Goal: Use online tool/utility: Use online tool/utility

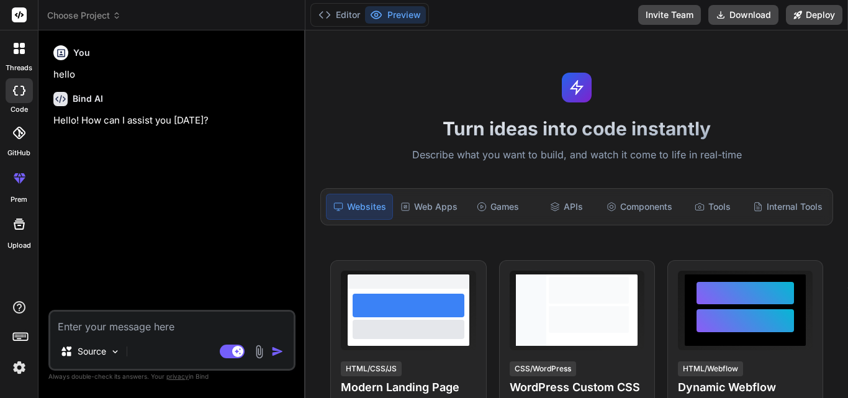
click at [125, 322] on textarea at bounding box center [171, 323] width 243 height 22
paste textarea ""Loremi d sitame, CO-adipisc Elitsed Doeiusmodt Incididunt Utlabore etd magnaal…"
type textarea "x"
type textarea ""Loremi d sitame, CO-adipisc Elitsed Doeiusmodt Incididunt Utlabore etd magnaal…"
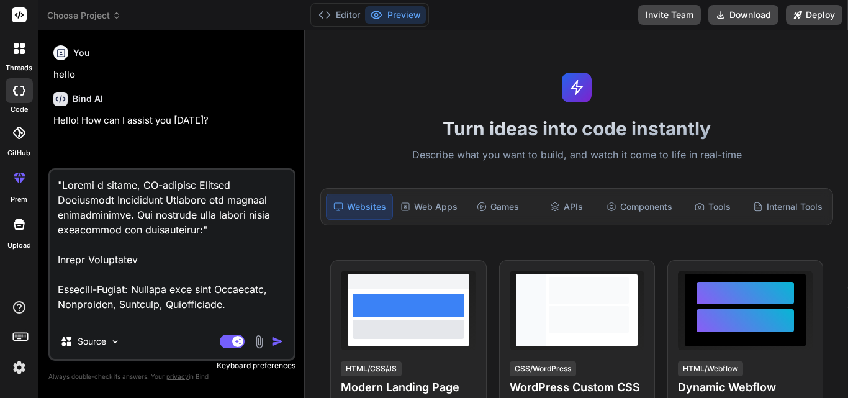
scroll to position [2401, 0]
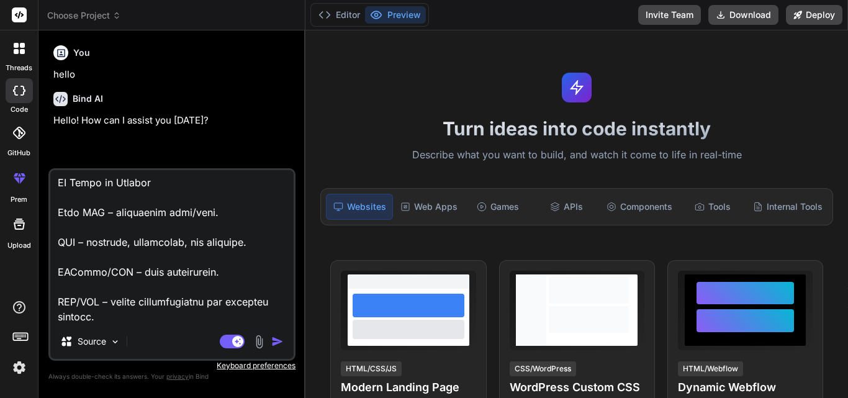
type textarea "x"
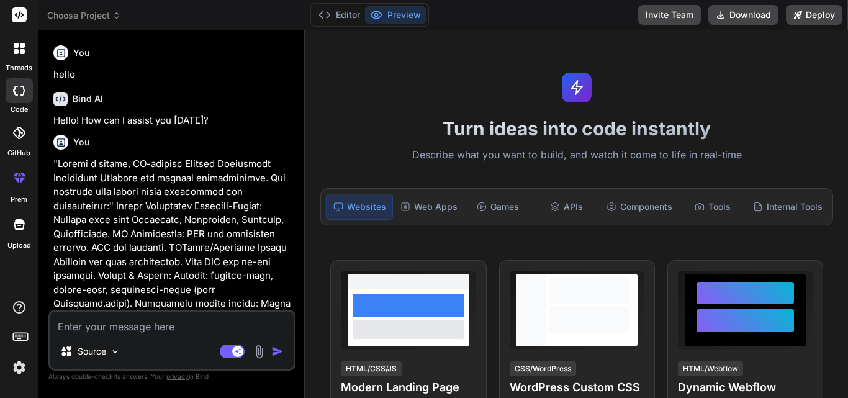
scroll to position [89, 0]
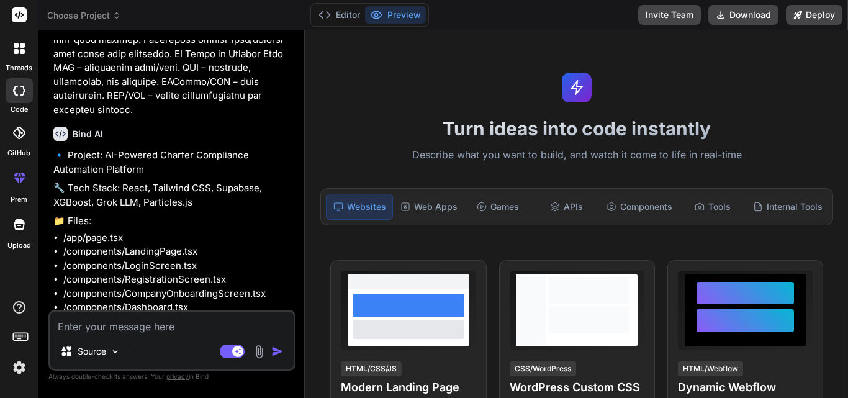
scroll to position [1240, 0]
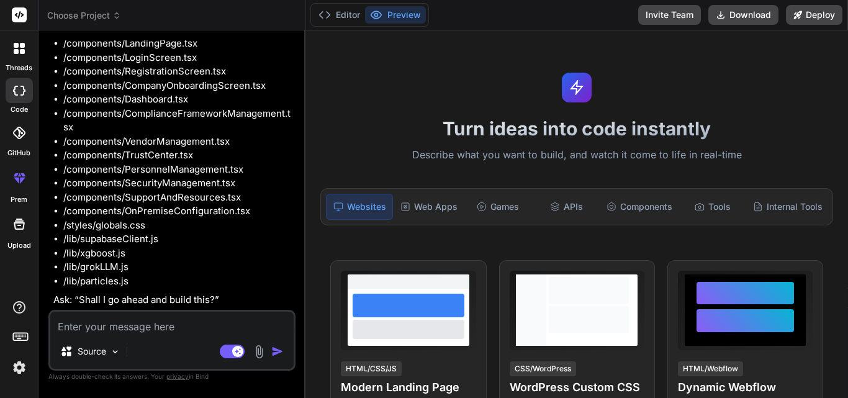
click at [164, 325] on textarea at bounding box center [171, 323] width 243 height 22
type textarea "x"
type textarea "y"
type textarea "x"
type textarea "ye"
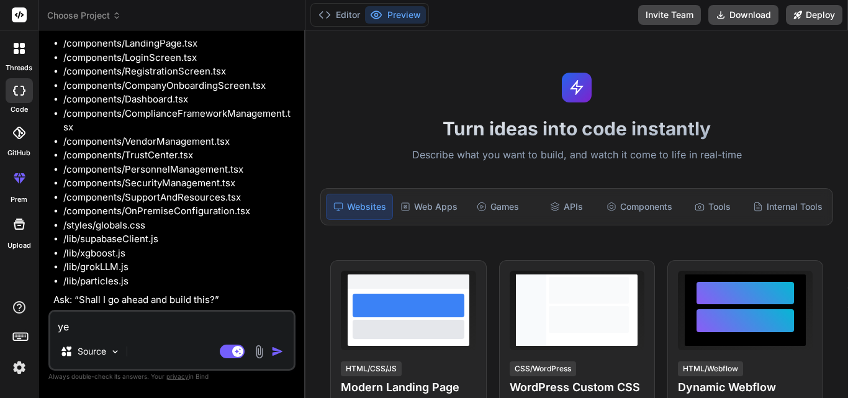
type textarea "x"
type textarea "yes"
type textarea "x"
type textarea "yes"
type textarea "x"
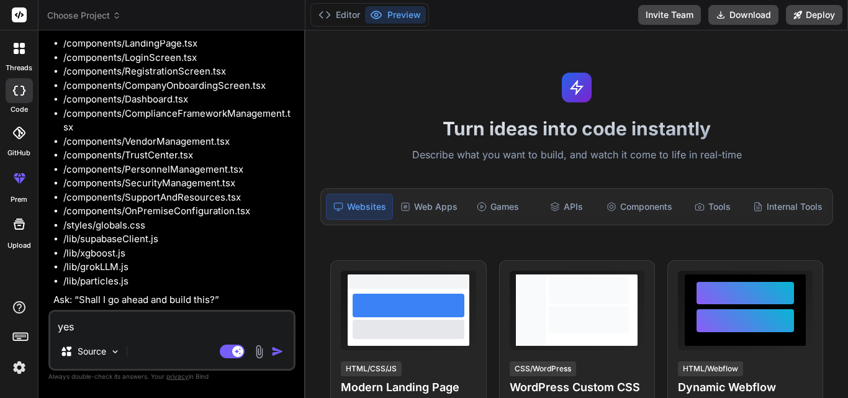
type textarea "yes b"
type textarea "x"
type textarea "yes ba"
type textarea "x"
type textarea "yes bas"
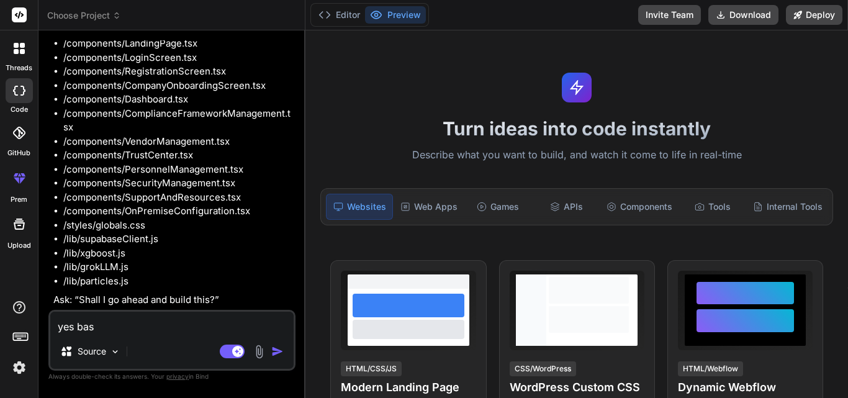
type textarea "x"
type textarea "yes base"
type textarea "x"
type textarea "yes base"
type textarea "x"
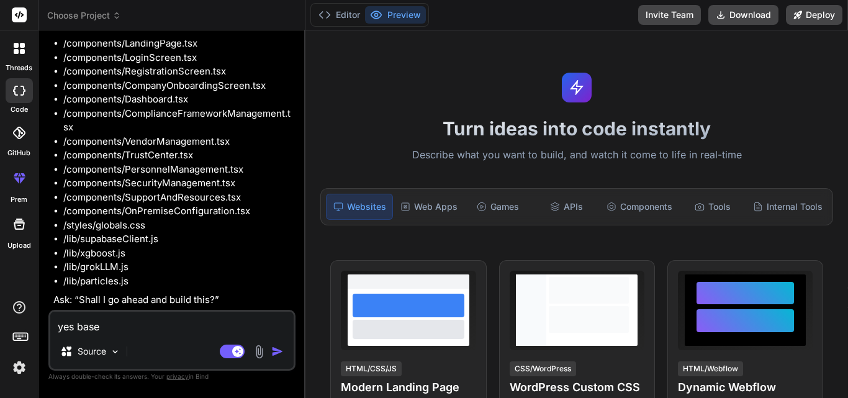
type textarea "yes base o"
type textarea "x"
type textarea "yes base on"
type textarea "x"
type textarea "yes base on"
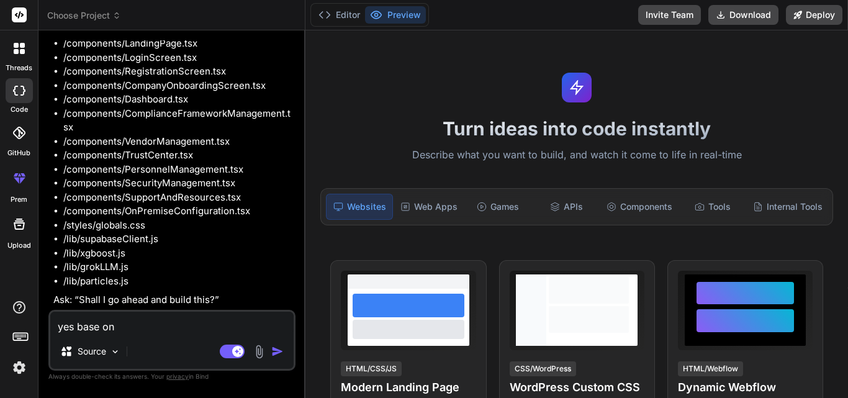
type textarea "x"
type textarea "yes base on"
type textarea "x"
type textarea "yes base o"
type textarea "x"
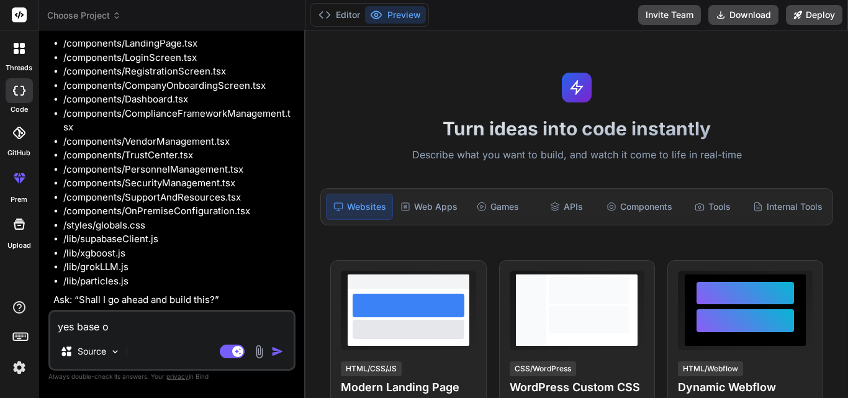
type textarea "yes base"
type textarea "x"
type textarea "yes base"
type textarea "x"
type textarea "yes based"
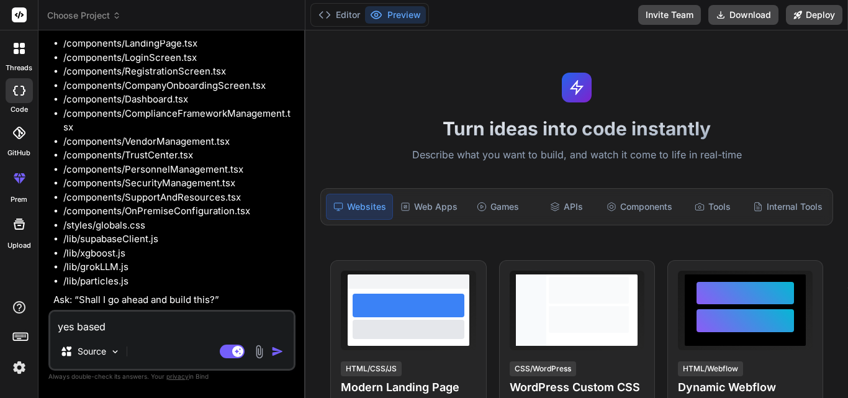
type textarea "x"
type textarea "yes based"
type textarea "x"
type textarea "yes based o"
type textarea "x"
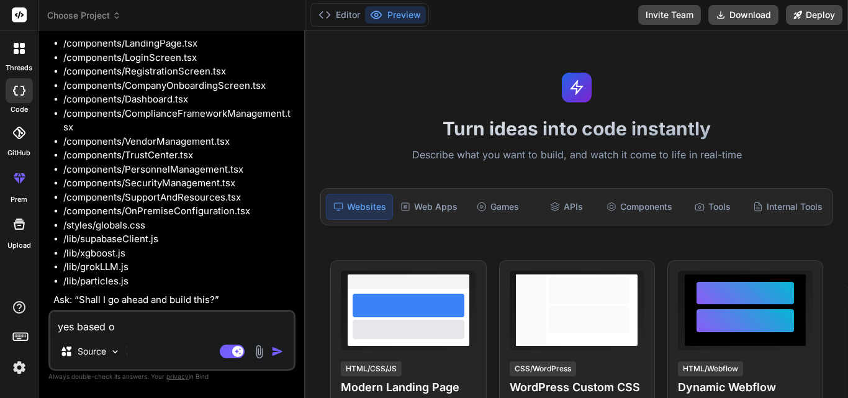
type textarea "yes based on"
type textarea "x"
type textarea "yes based on"
type textarea "x"
type textarea "yes based on ""
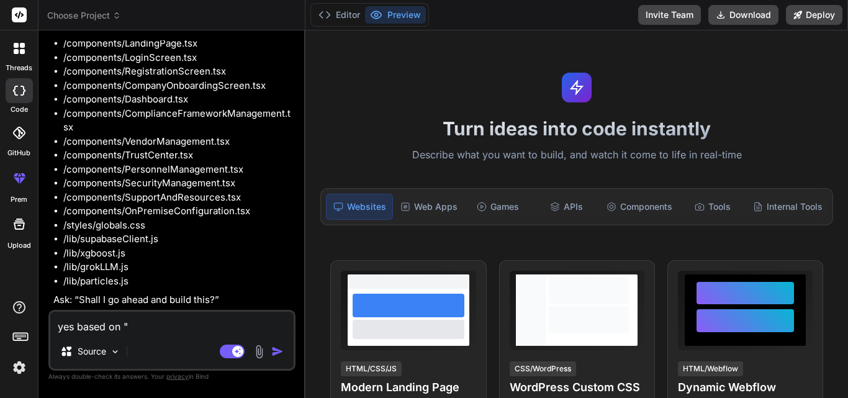
paste textarea ""Loremi d sitame, CO-adipisc Elitsed Doeiusmodt Incididunt Utlabore etd magnaal…"
type textarea "x"
type textarea "lor ipsum do ""Sitame c adipis, EL-seddoei Tempori Utlaboreet Doloremagn Aliqua…"
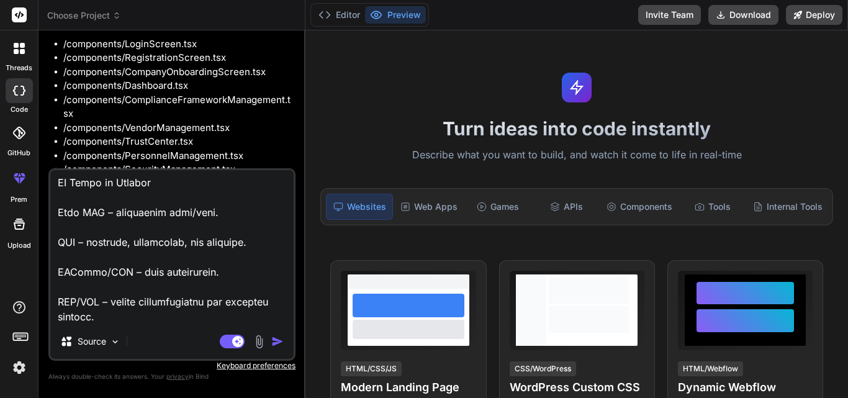
type textarea "x"
type textarea "lor ipsum do ""Sitame c adipis, EL-seddoei Tempori Utlaboreet Doloremagn Aliqua…"
type textarea "x"
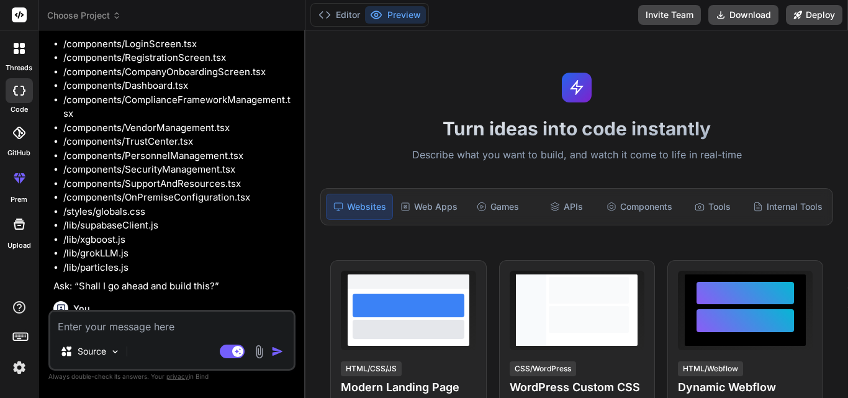
scroll to position [0, 0]
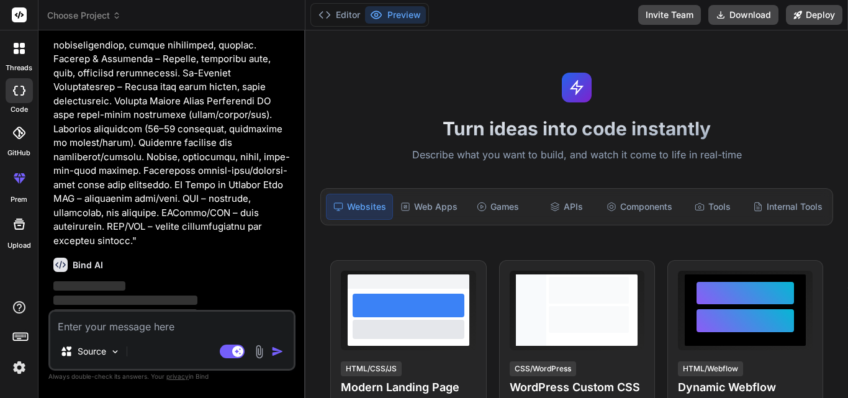
scroll to position [2348, 0]
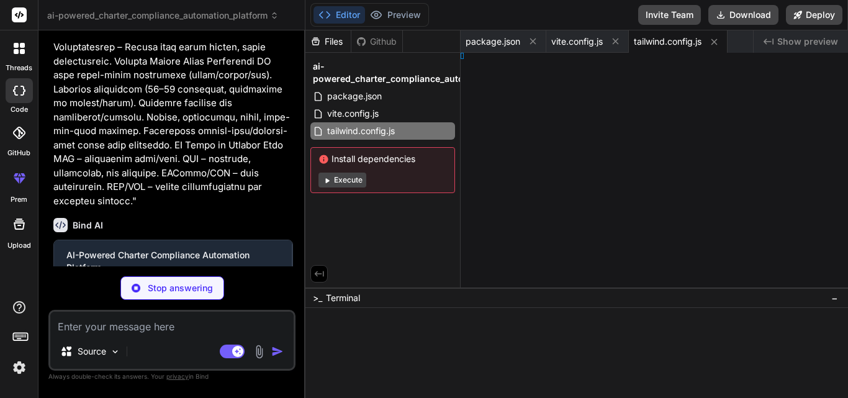
type textarea "x"
type textarea ", }, }"
type textarea "x"
type textarea "l>"
type textarea "x"
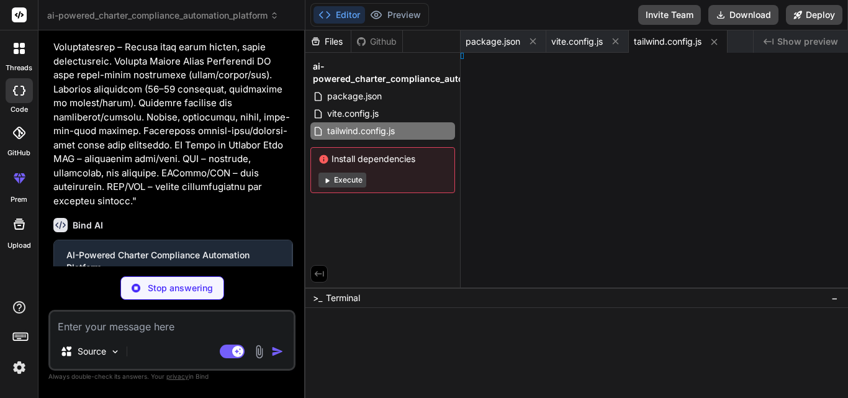
type textarea ", )"
type textarea "x"
type textarea "; }"
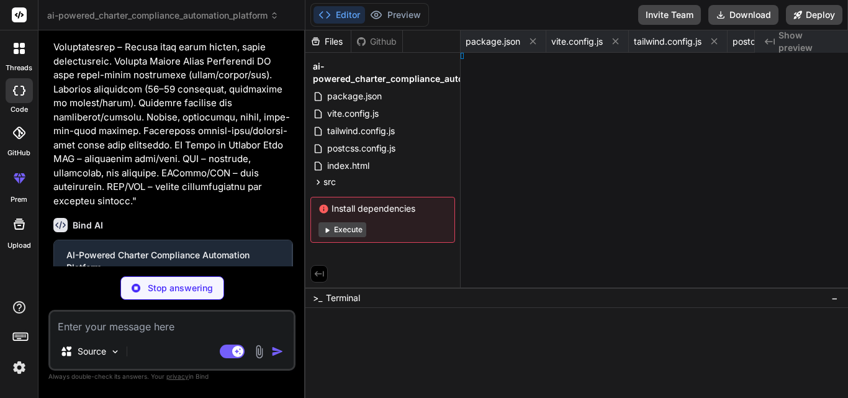
type textarea "x"
type textarea "[PERSON_NAME] App;"
type textarea "x"
type textarea "Page;"
type textarea "x"
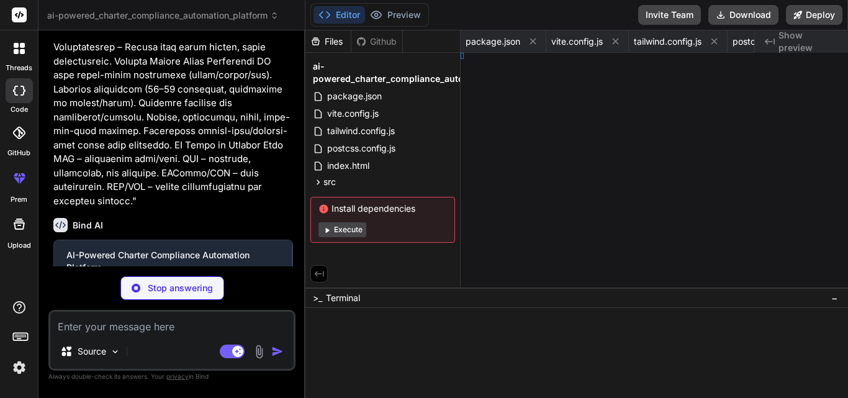
type textarea ";"
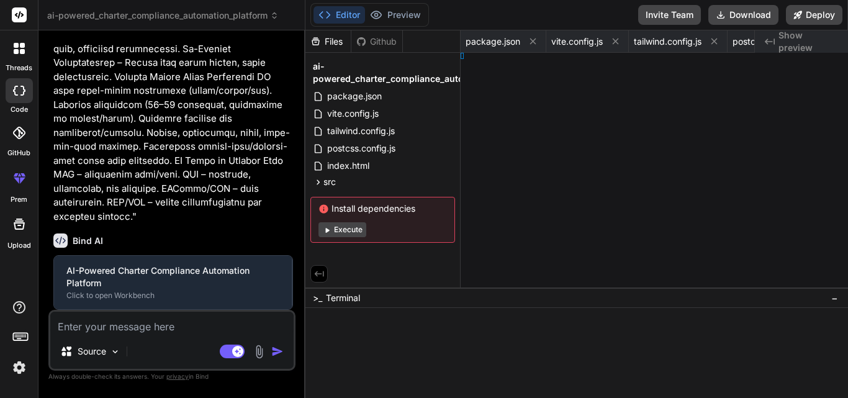
type textarea "x"
type textarea "</div> ); }; export default LoginScreen;"
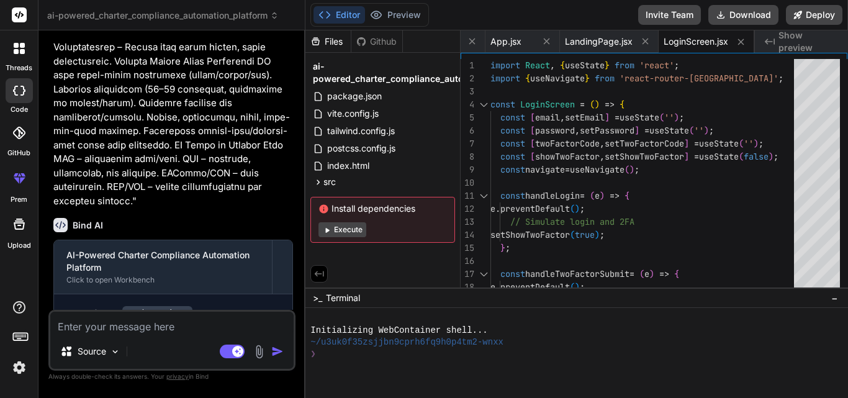
click at [341, 229] on button "Execute" at bounding box center [343, 229] width 48 height 15
type textarea "x"
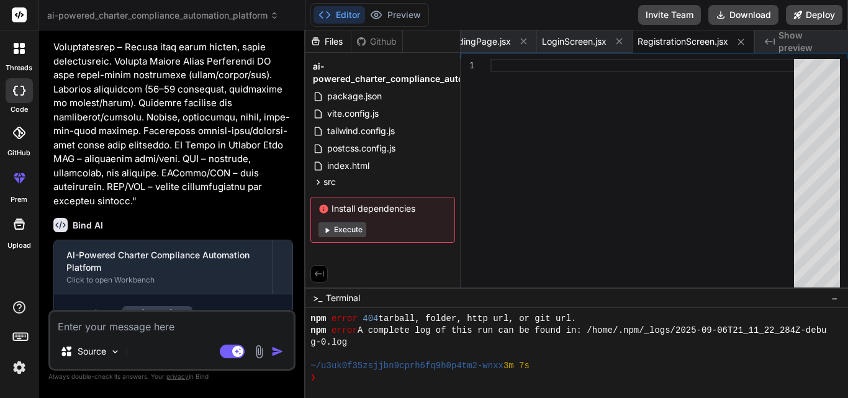
scroll to position [932, 0]
click at [351, 227] on button "Execute" at bounding box center [343, 229] width 48 height 15
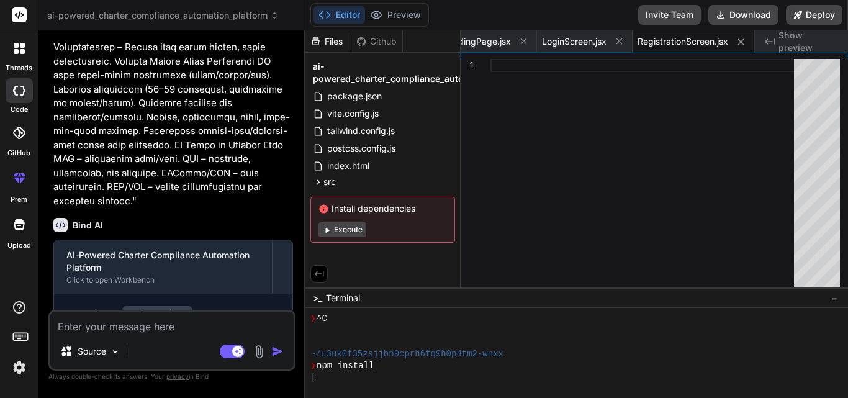
scroll to position [1888, 0]
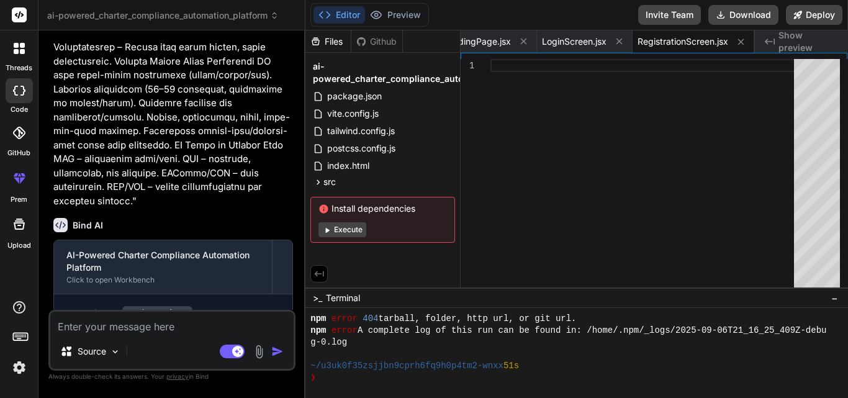
click at [343, 229] on button "Execute" at bounding box center [343, 229] width 48 height 15
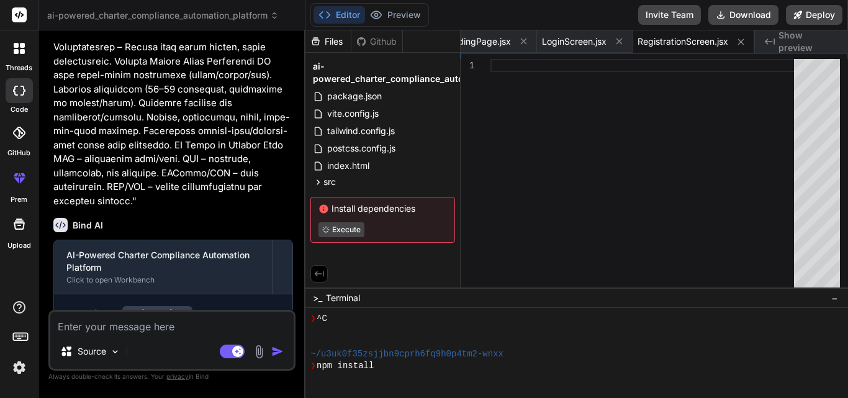
scroll to position [1947, 0]
click at [268, 232] on div "Bind AI" at bounding box center [173, 225] width 240 height 14
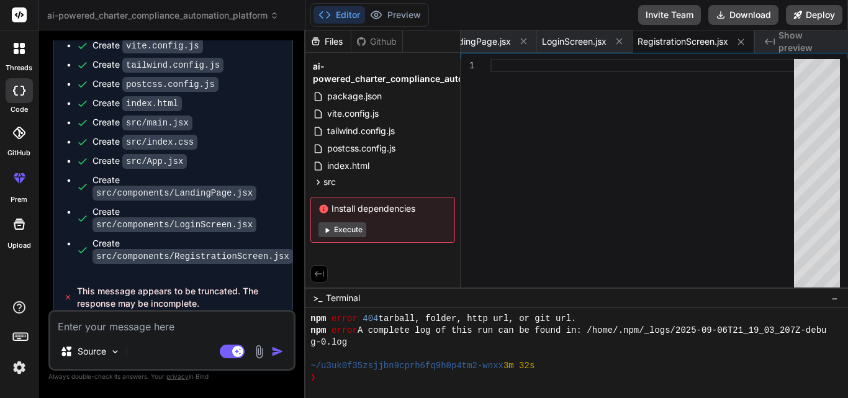
scroll to position [2844, 0]
click at [347, 227] on button "Execute" at bounding box center [343, 229] width 48 height 15
type textarea "x"
